Goal: Information Seeking & Learning: Learn about a topic

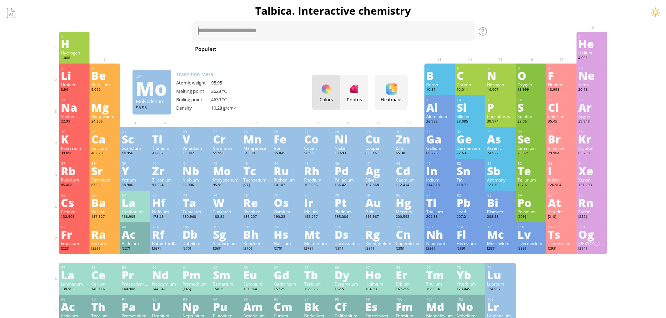
click at [230, 173] on div "Mo" at bounding box center [226, 170] width 27 height 11
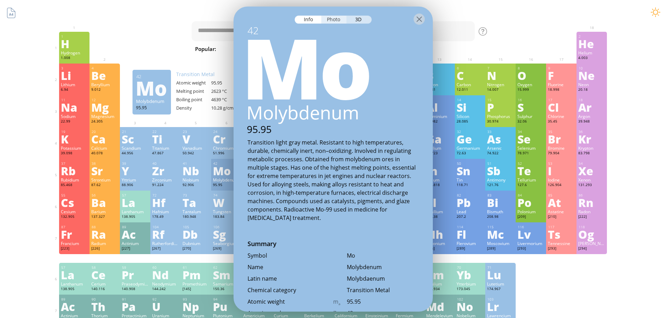
click at [343, 17] on div "Photo" at bounding box center [333, 19] width 25 height 8
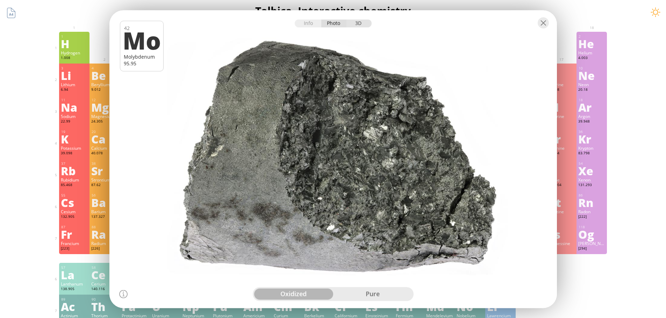
click at [366, 22] on div "3D" at bounding box center [358, 23] width 25 height 8
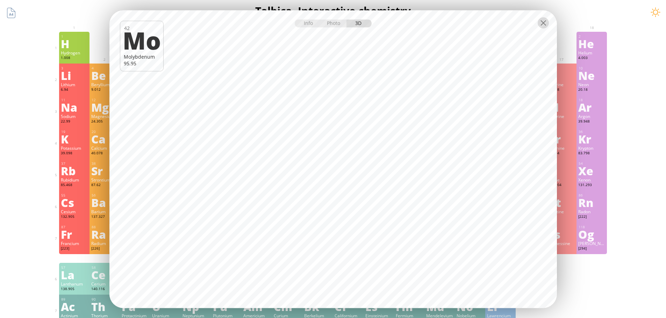
click at [540, 26] on div at bounding box center [543, 22] width 11 height 11
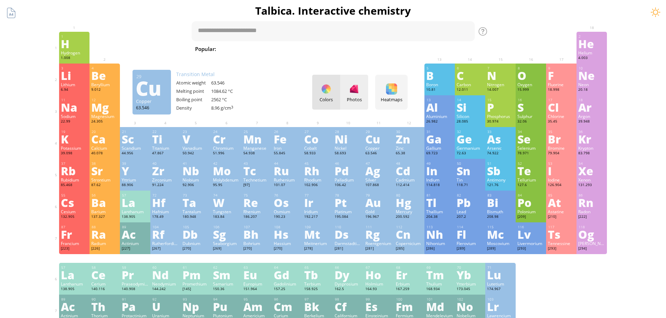
click at [360, 88] on div at bounding box center [354, 89] width 11 height 11
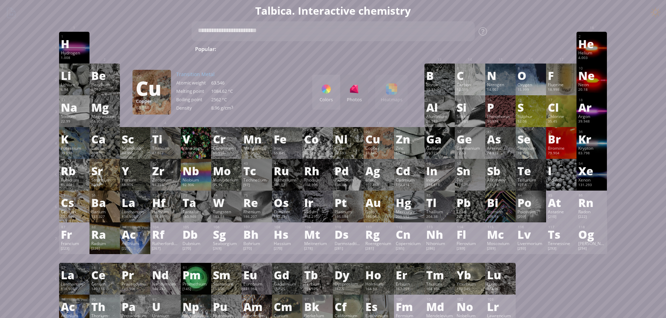
click at [392, 94] on div "Colors Photos Heatmaps Heatmaps Normal mode Melting point Boiling point Density…" at bounding box center [359, 92] width 95 height 35
click at [327, 93] on div at bounding box center [326, 89] width 11 height 11
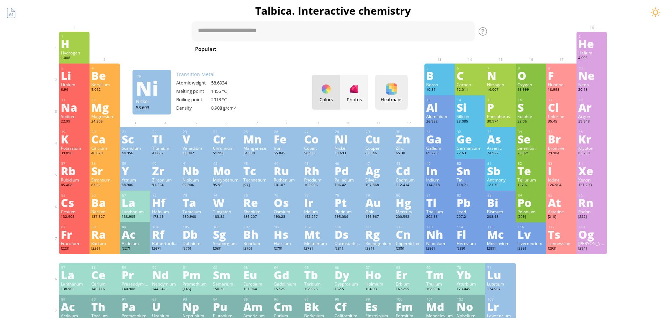
click at [397, 93] on div at bounding box center [391, 89] width 11 height 11
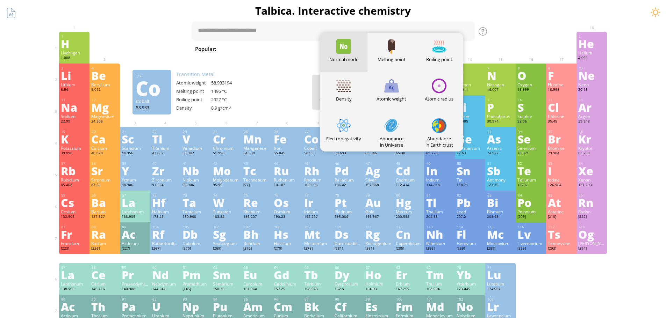
click at [281, 99] on div at bounding box center [287, 101] width 27 height 6
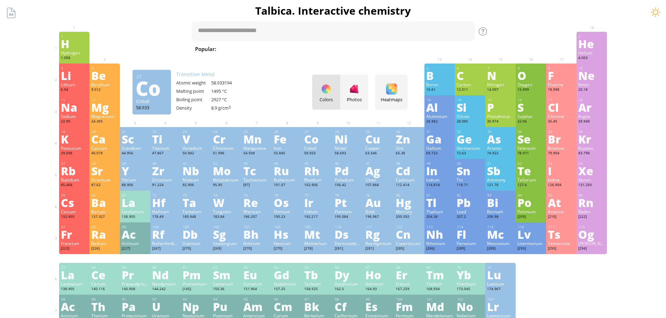
click at [445, 51] on span "[MEDICAL_DATA]" at bounding box center [470, 49] width 51 height 8
type textarea "*********"
click at [290, 143] on div "Fe" at bounding box center [287, 139] width 27 height 11
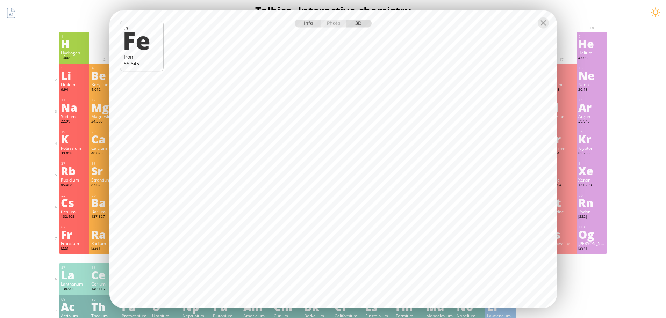
click at [307, 20] on div "Info" at bounding box center [308, 23] width 27 height 8
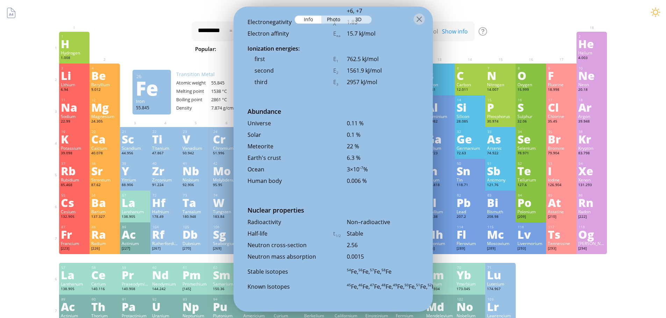
scroll to position [1442, 0]
click at [332, 20] on div "Photo" at bounding box center [333, 19] width 25 height 8
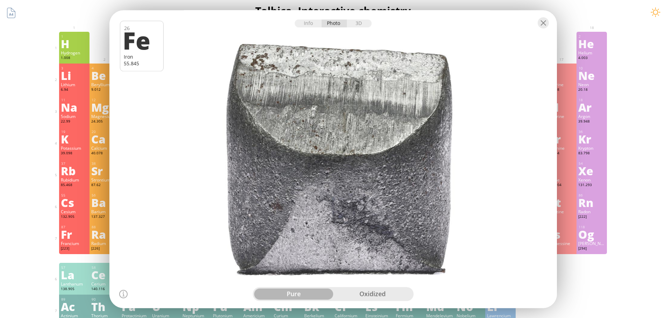
click at [384, 291] on div "oxidized" at bounding box center [372, 294] width 79 height 11
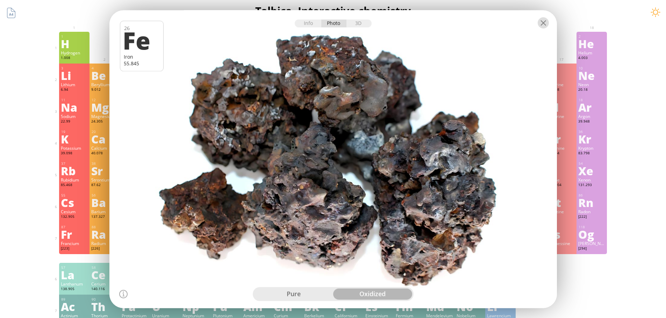
click at [541, 27] on div at bounding box center [543, 22] width 11 height 11
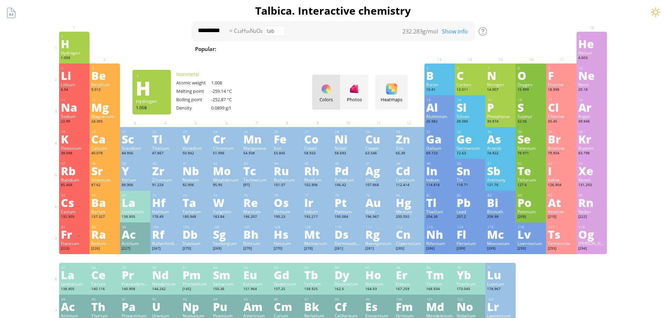
click at [72, 49] on div "H" at bounding box center [74, 43] width 27 height 11
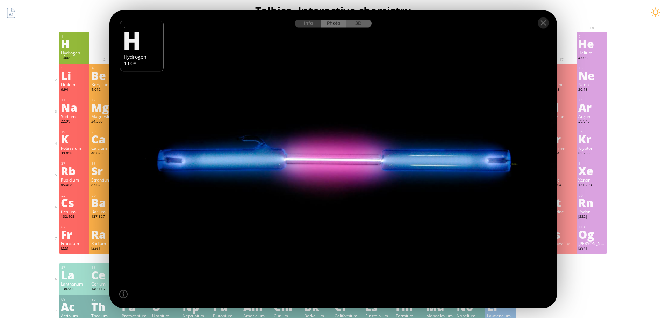
click at [365, 27] on div "3D" at bounding box center [358, 23] width 25 height 8
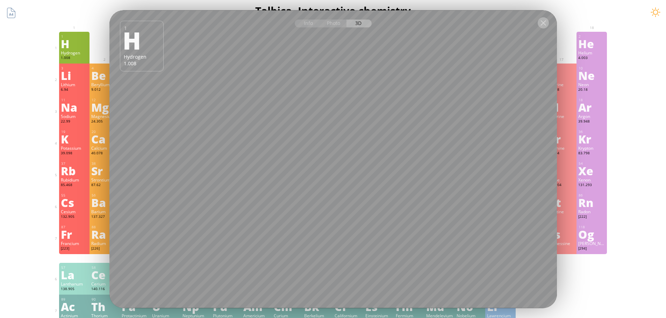
click at [546, 19] on div at bounding box center [543, 22] width 11 height 11
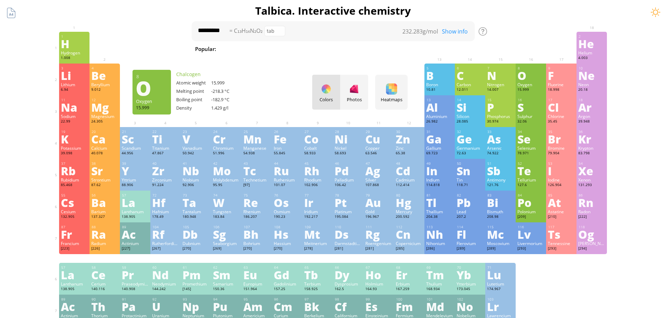
click at [538, 68] on div "8" at bounding box center [531, 68] width 27 height 5
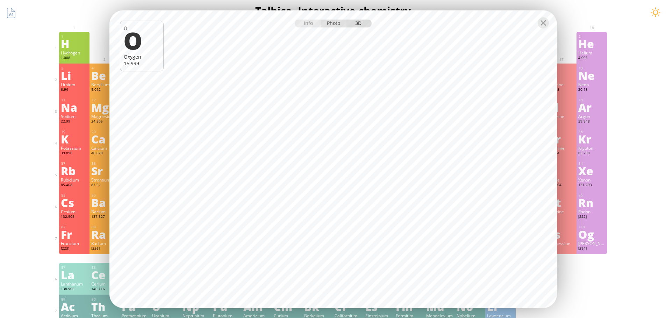
click at [331, 23] on div "Photo" at bounding box center [333, 23] width 25 height 8
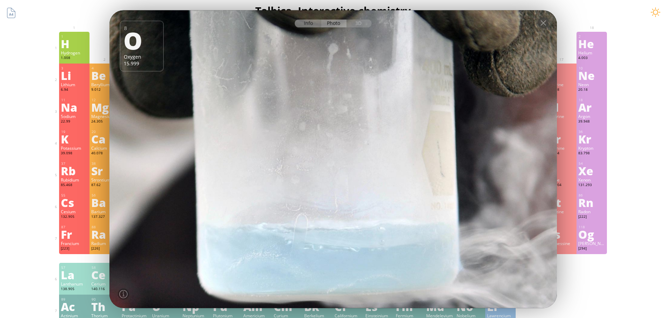
click at [309, 24] on div "Info" at bounding box center [308, 23] width 27 height 8
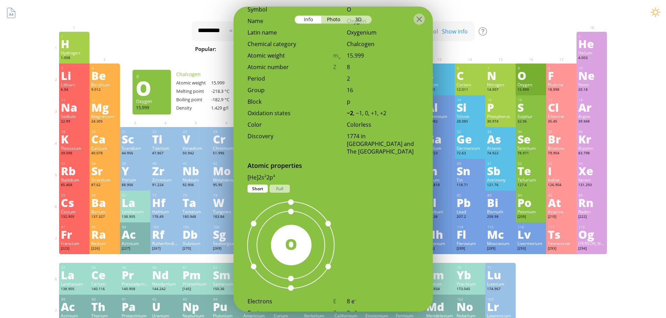
scroll to position [0, 0]
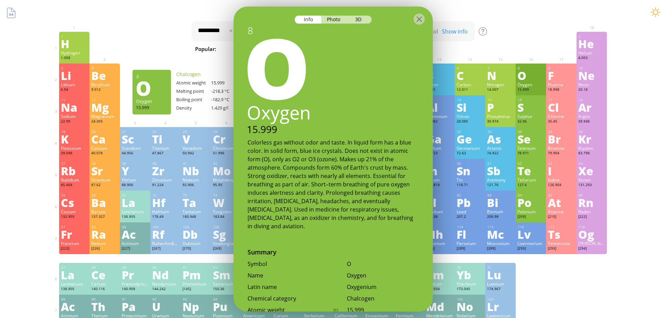
click at [407, 19] on div at bounding box center [333, 18] width 199 height 24
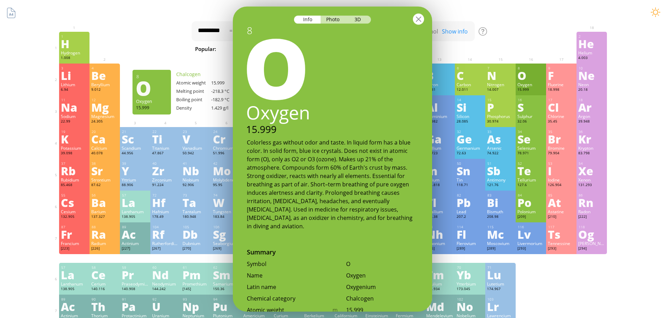
click at [417, 17] on div at bounding box center [418, 18] width 11 height 11
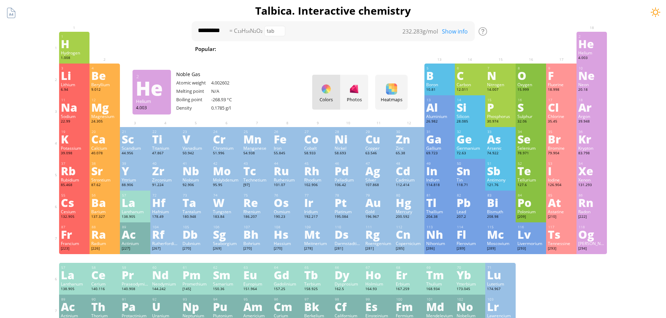
click at [653, 13] on div at bounding box center [655, 12] width 10 height 10
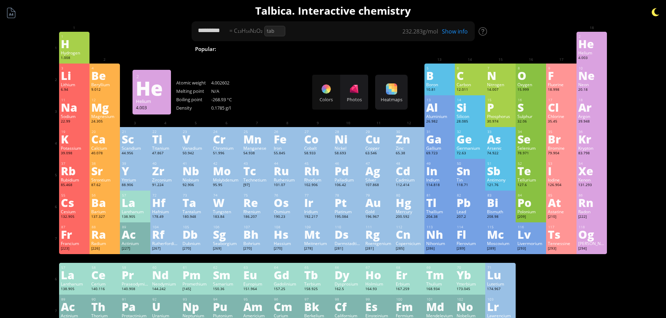
click at [658, 10] on div at bounding box center [655, 12] width 10 height 10
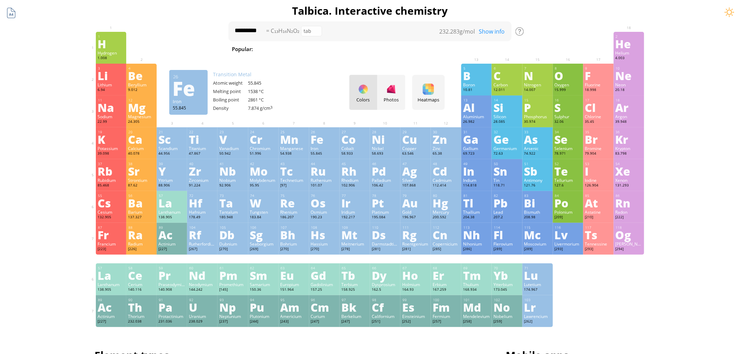
click at [12, 12] on div at bounding box center [11, 12] width 13 height 13
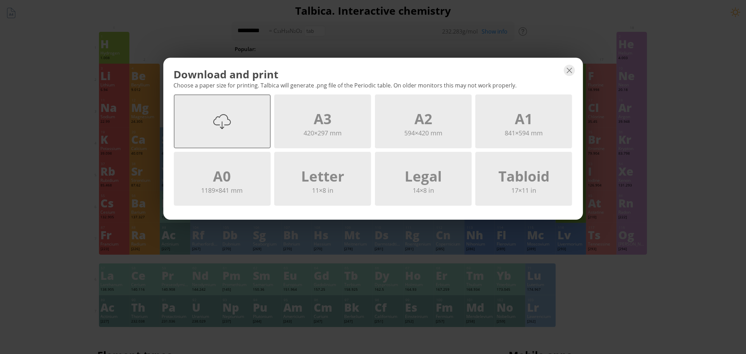
click at [228, 120] on div at bounding box center [221, 121] width 17 height 17
click at [362, 31] on div "Download and print Choose a paper size for printing. Talbica will generate .png…" at bounding box center [373, 177] width 746 height 354
click at [568, 71] on div at bounding box center [569, 70] width 11 height 11
